Goal: Find specific page/section: Find specific page/section

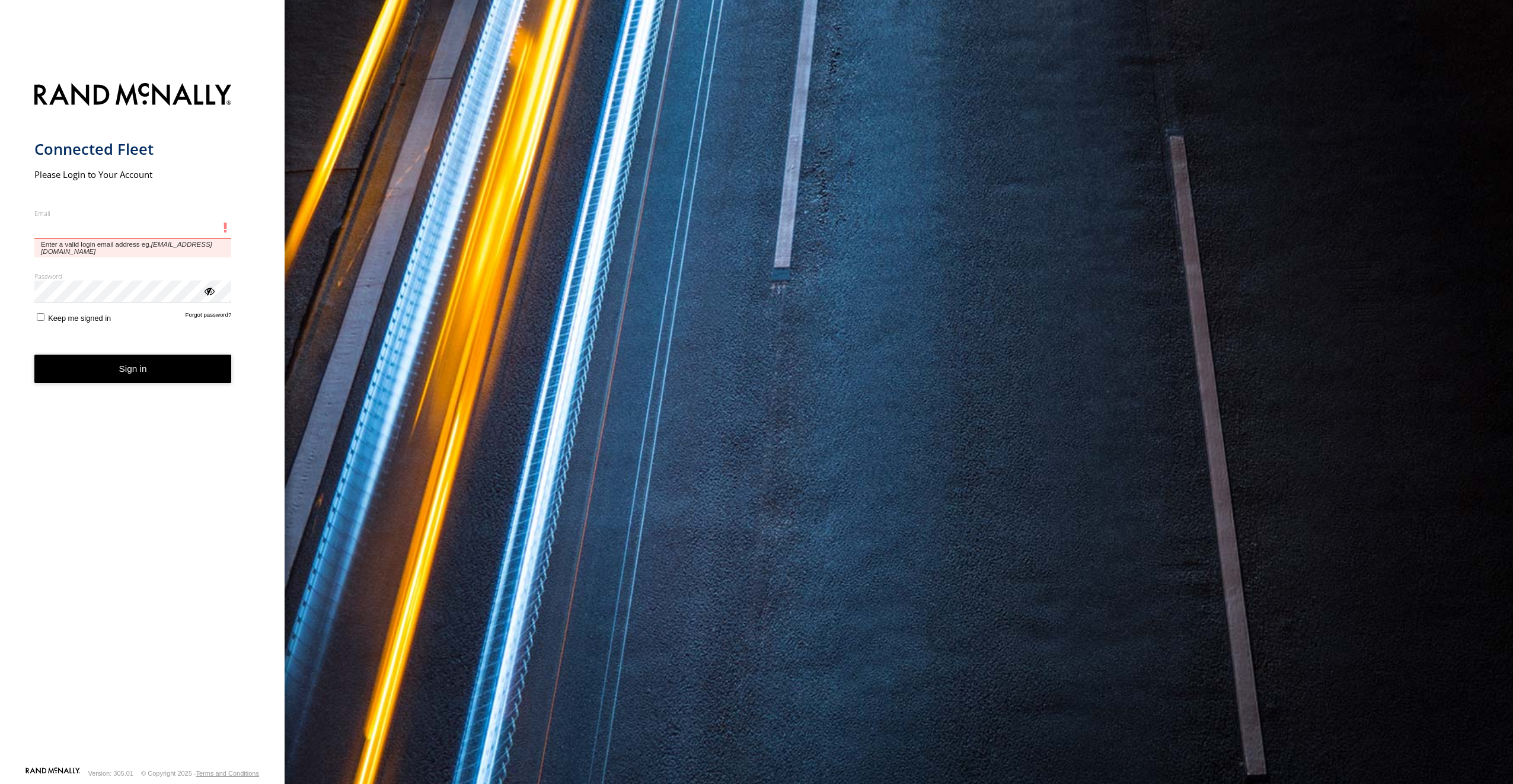
type input "**********"
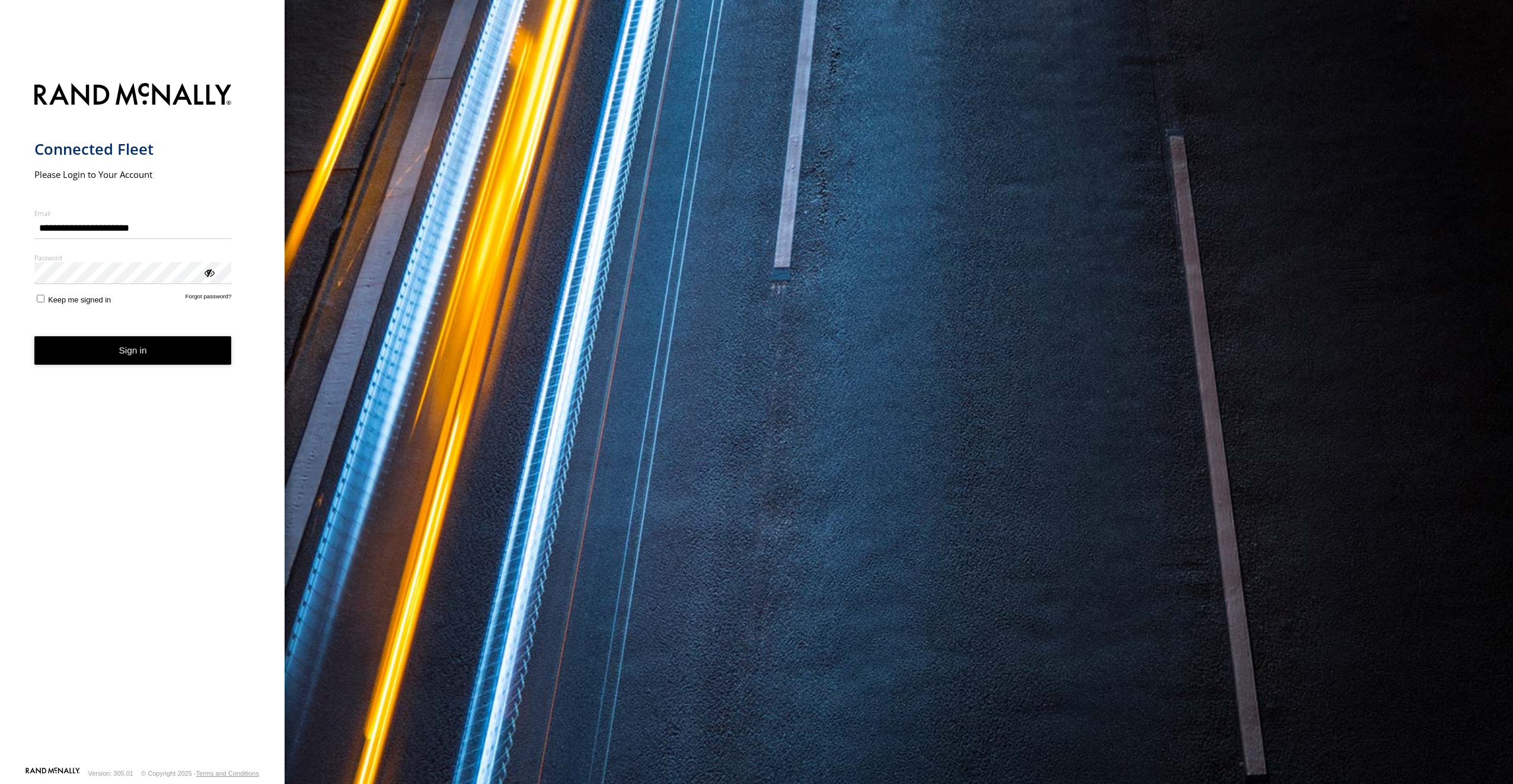
click at [98, 344] on form "**********" at bounding box center [142, 421] width 216 height 690
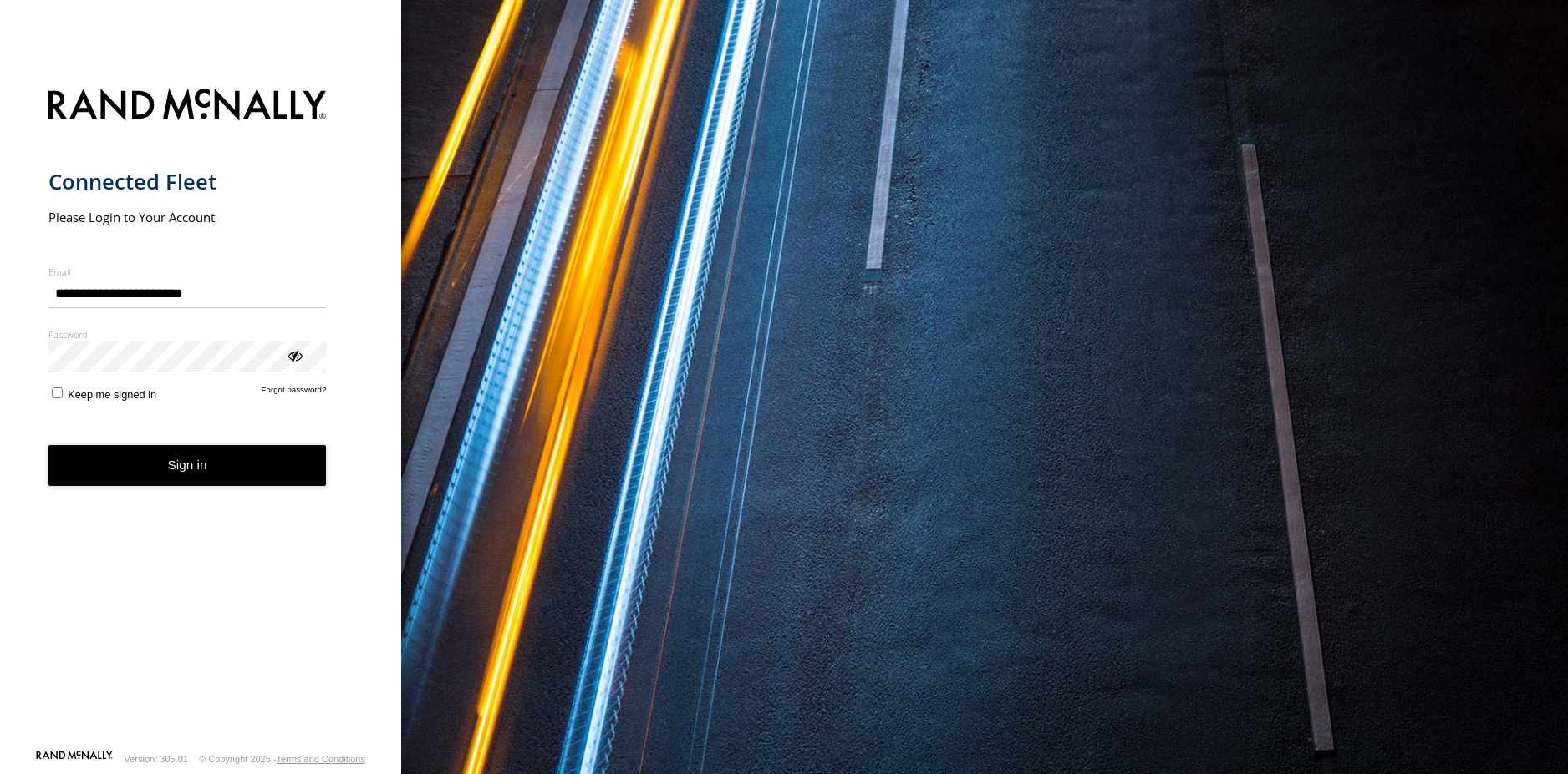
click at [198, 469] on button "Sign in" at bounding box center [187, 466] width 278 height 41
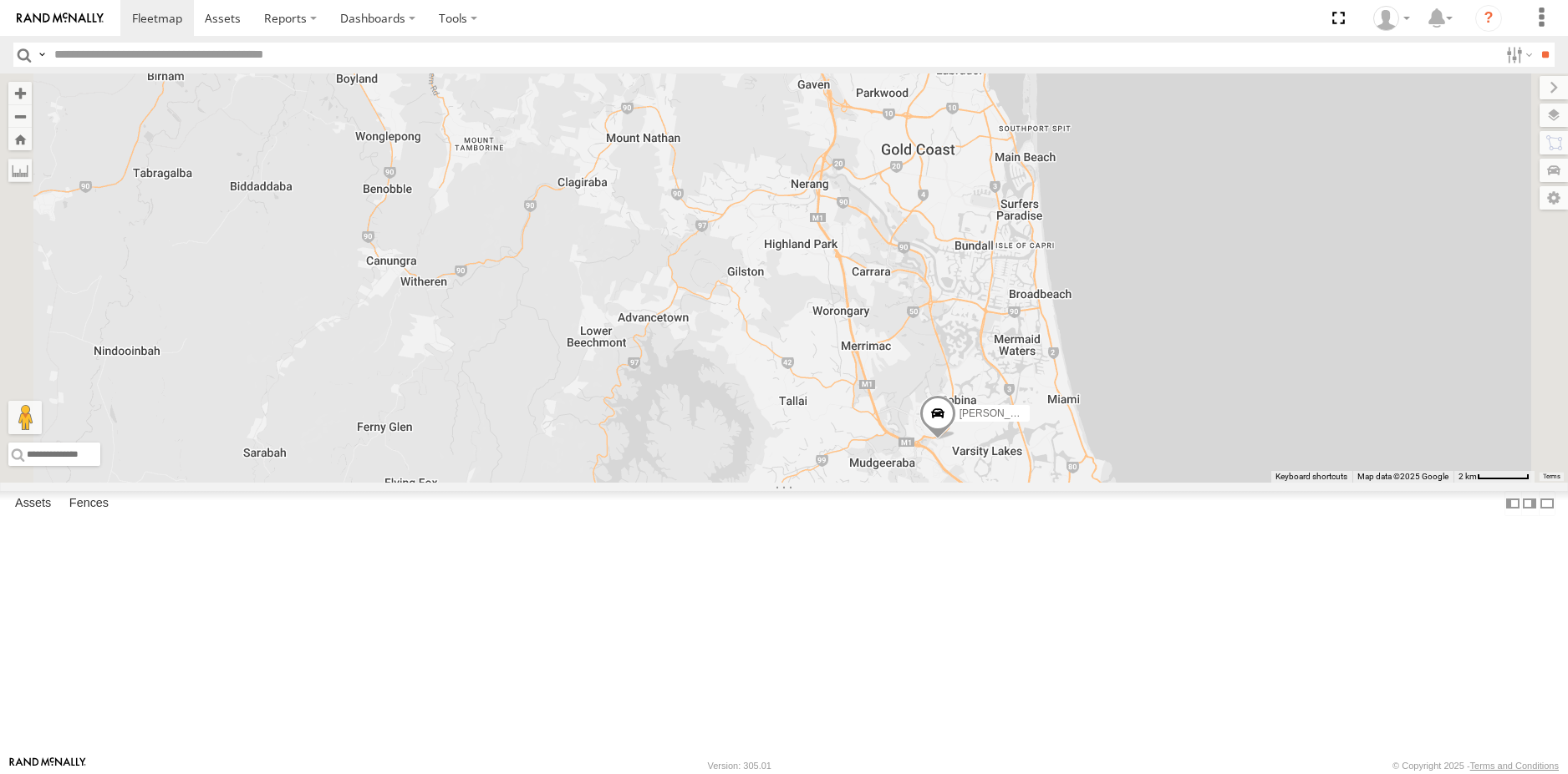
drag, startPoint x: 1223, startPoint y: 746, endPoint x: 1196, endPoint y: 559, distance: 188.9
click at [1196, 483] on div "24587C6428C4 [PERSON_NAME] [PERSON_NAME] [PERSON_NAME] [PERSON_NAME] [PERSON_NA…" at bounding box center [784, 278] width 1568 height 409
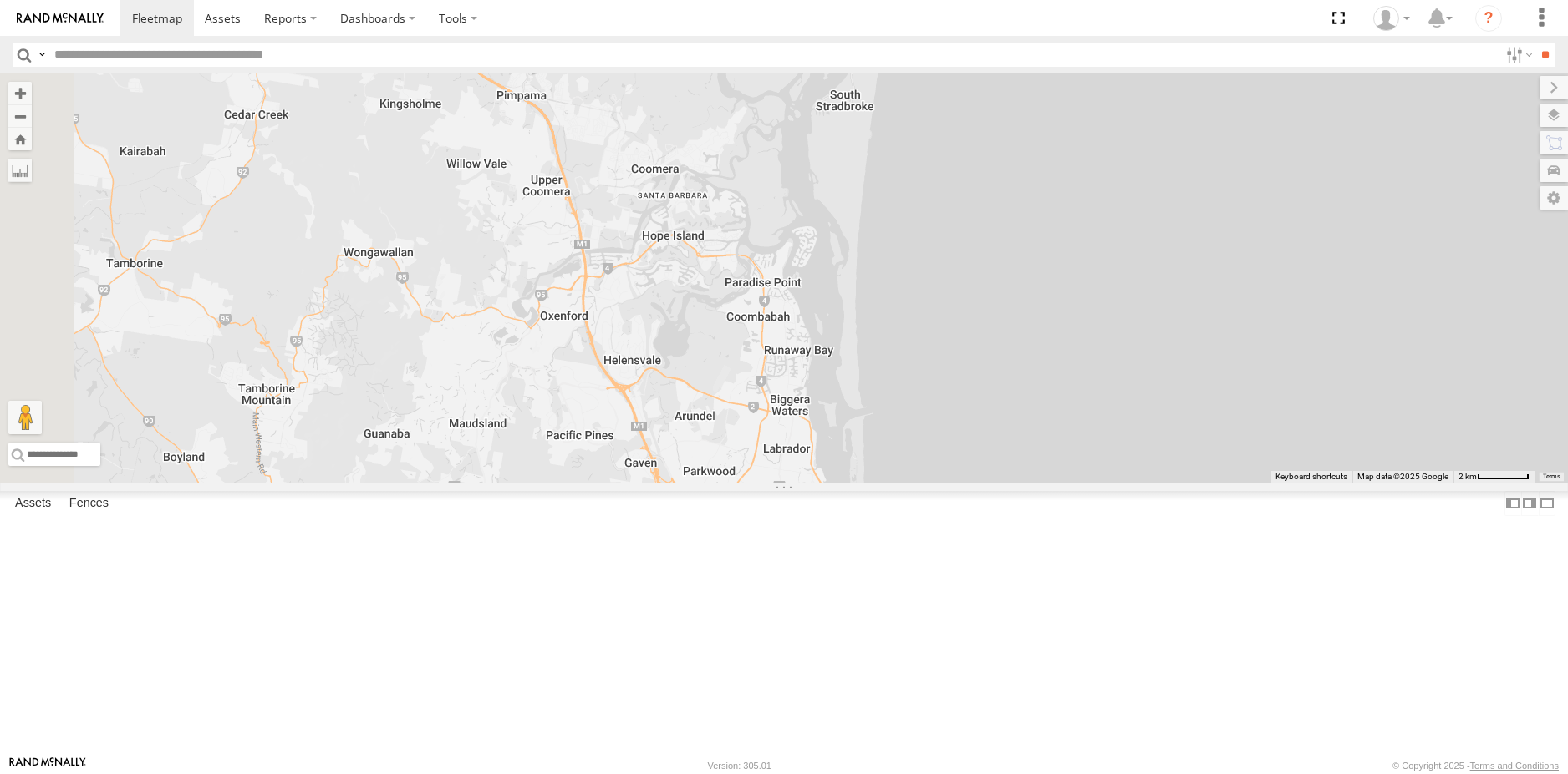
drag, startPoint x: 992, startPoint y: 293, endPoint x: 885, endPoint y: 649, distance: 371.7
click at [925, 773] on html at bounding box center [784, 387] width 1568 height 774
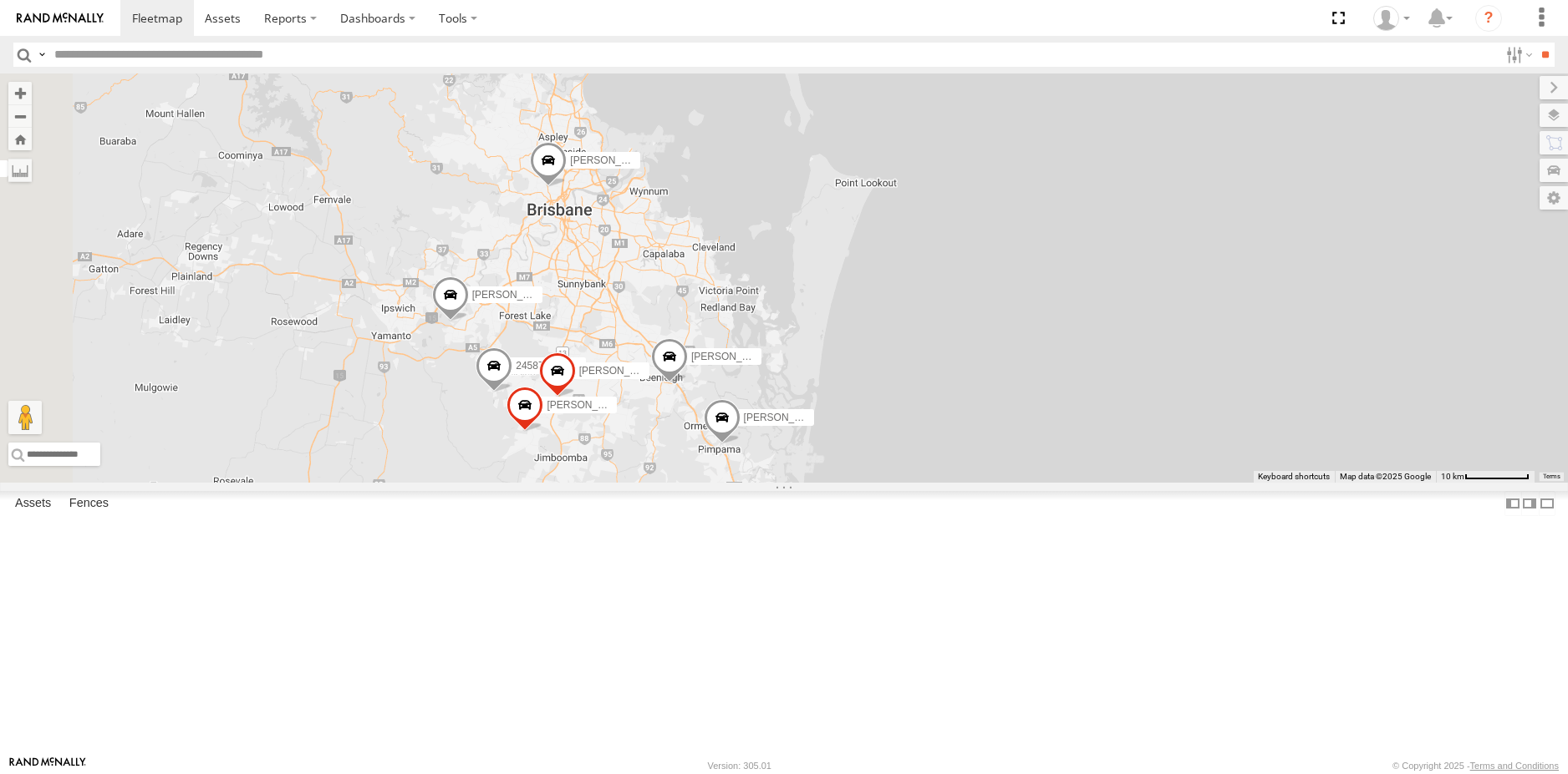
drag, startPoint x: 650, startPoint y: 362, endPoint x: 817, endPoint y: 570, distance: 266.7
click at [820, 483] on div "24587C6428C4 [PERSON_NAME] [PERSON_NAME] [PERSON_NAME] [PERSON_NAME] [PERSON_NA…" at bounding box center [784, 278] width 1568 height 409
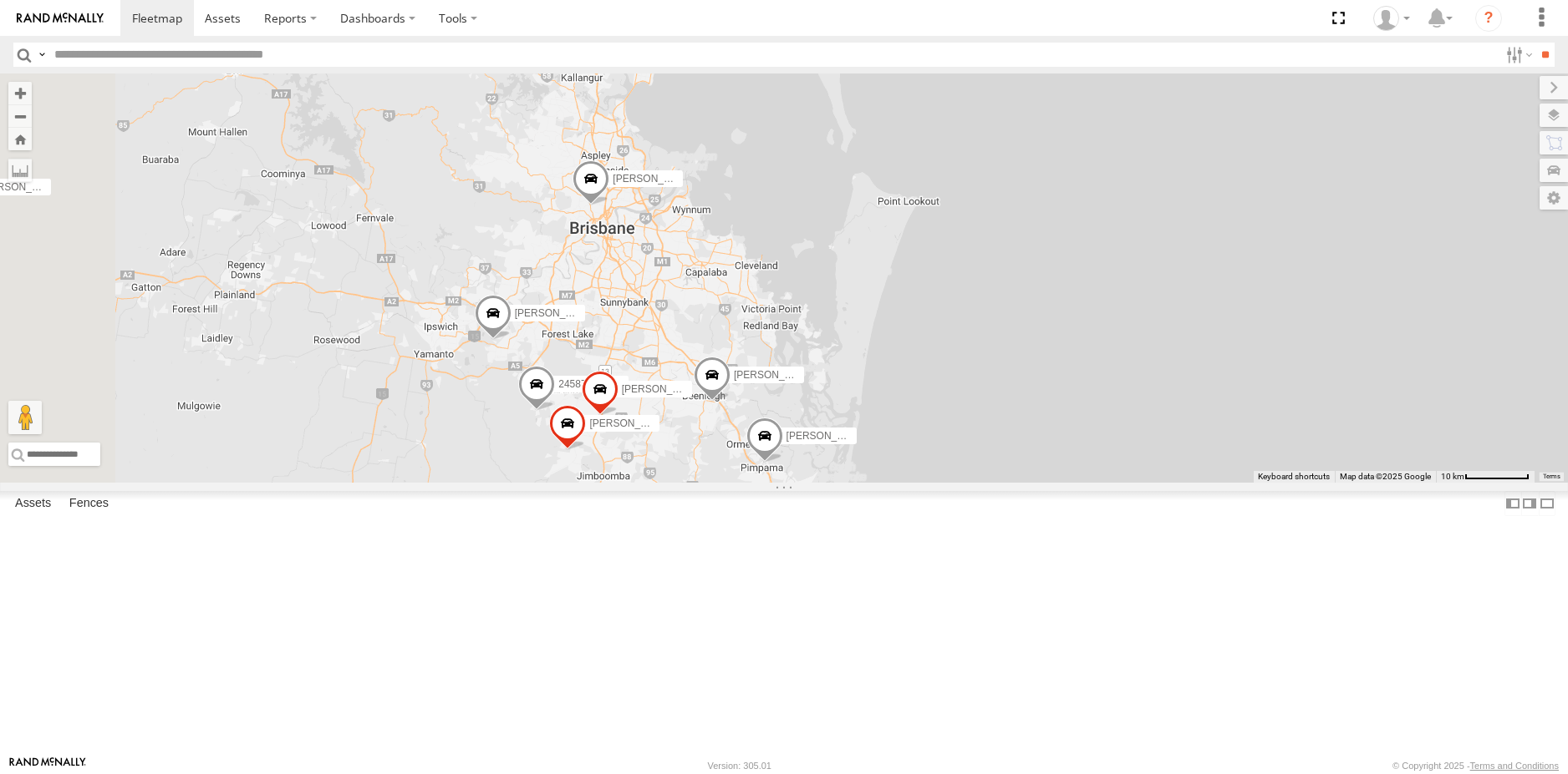
drag, startPoint x: 739, startPoint y: 619, endPoint x: 801, endPoint y: 600, distance: 64.8
click at [801, 483] on div "24587C6428C4 [PERSON_NAME] [PERSON_NAME] [PERSON_NAME] [PERSON_NAME] [PERSON_NA…" at bounding box center [784, 278] width 1568 height 409
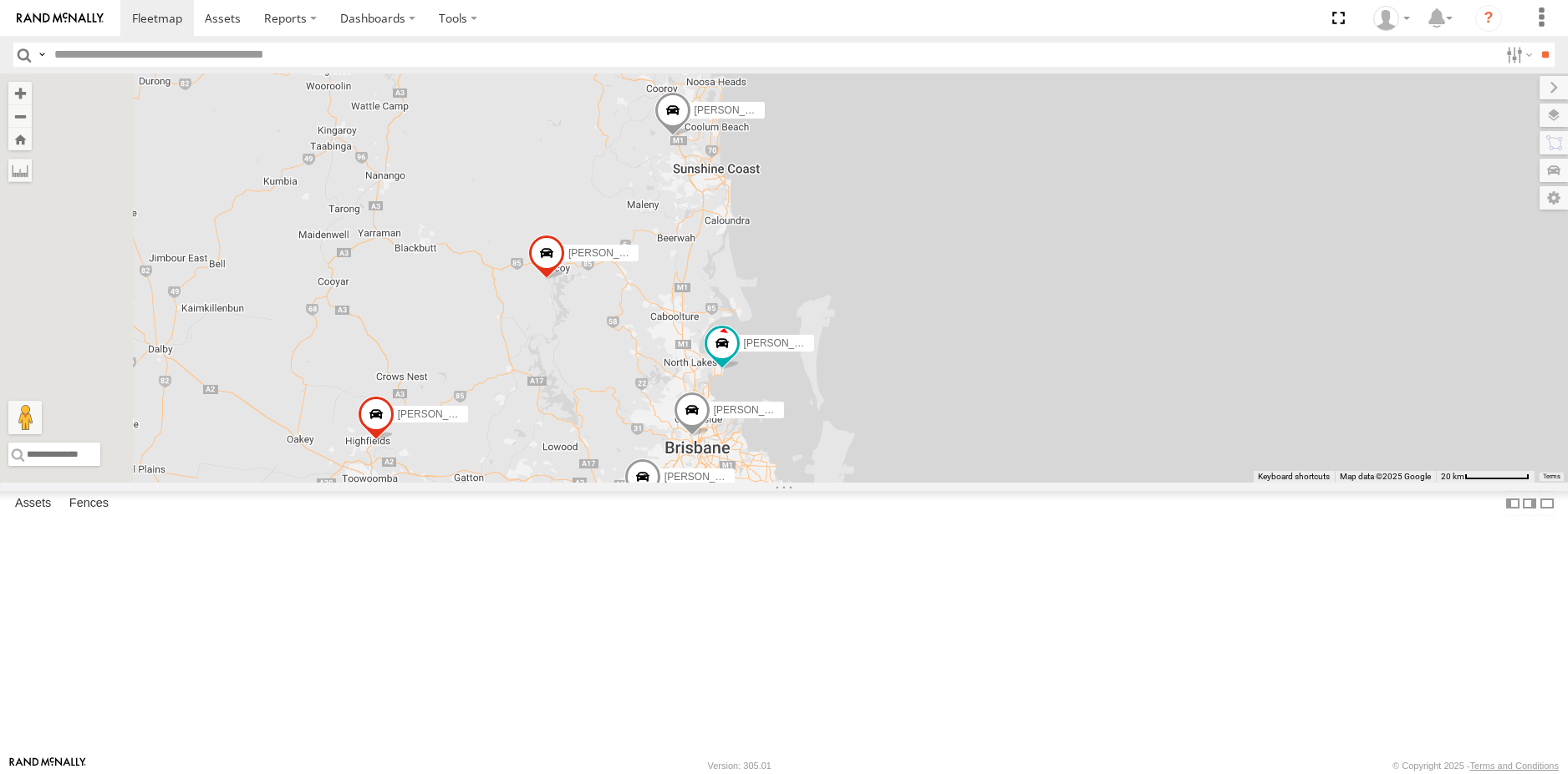
drag, startPoint x: 615, startPoint y: 365, endPoint x: 756, endPoint y: 527, distance: 214.8
click at [756, 483] on div "24587C6428C4 [PERSON_NAME] [PERSON_NAME] [PERSON_NAME] [PERSON_NAME] [PERSON_NA…" at bounding box center [784, 278] width 1568 height 409
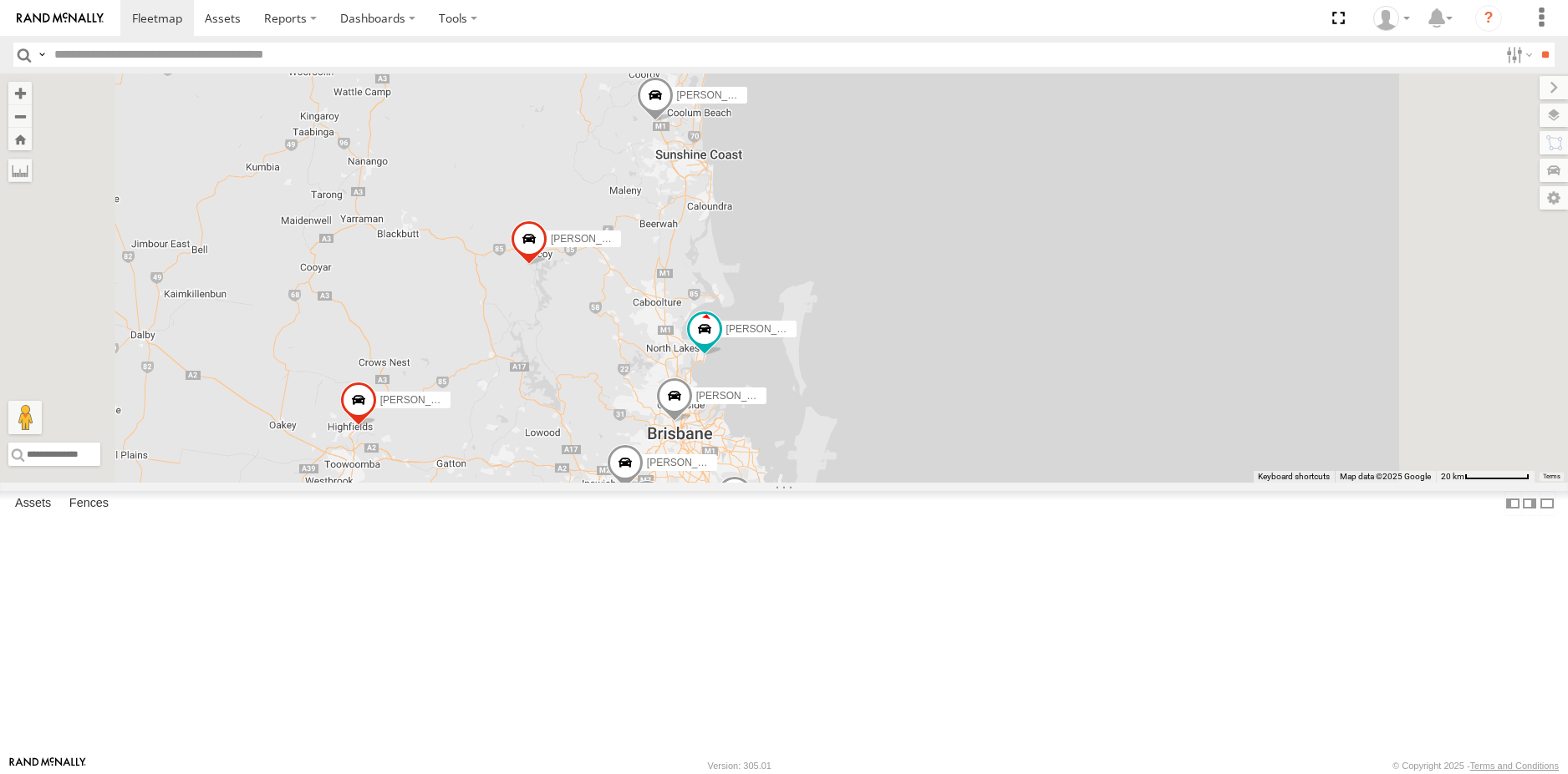
drag, startPoint x: 797, startPoint y: 654, endPoint x: 821, endPoint y: 478, distance: 177.6
click at [821, 478] on div "24587C6428C4 [PERSON_NAME] [PERSON_NAME] [PERSON_NAME] [PERSON_NAME] [PERSON_NA…" at bounding box center [784, 278] width 1568 height 409
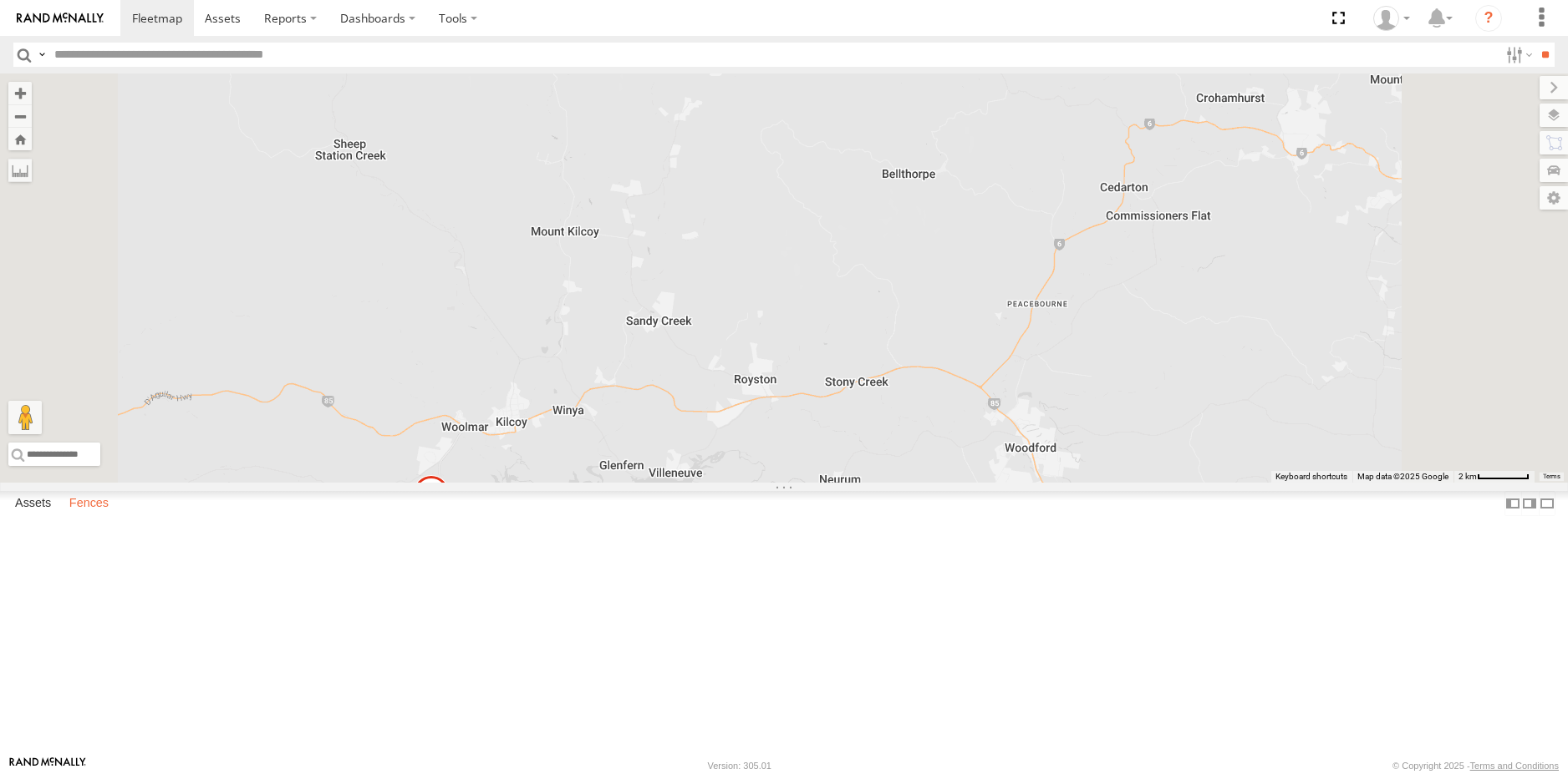
click at [97, 515] on label "Fences" at bounding box center [89, 503] width 56 height 23
click at [33, 515] on label "Assets" at bounding box center [32, 503] width 53 height 23
